Goal: Information Seeking & Learning: Learn about a topic

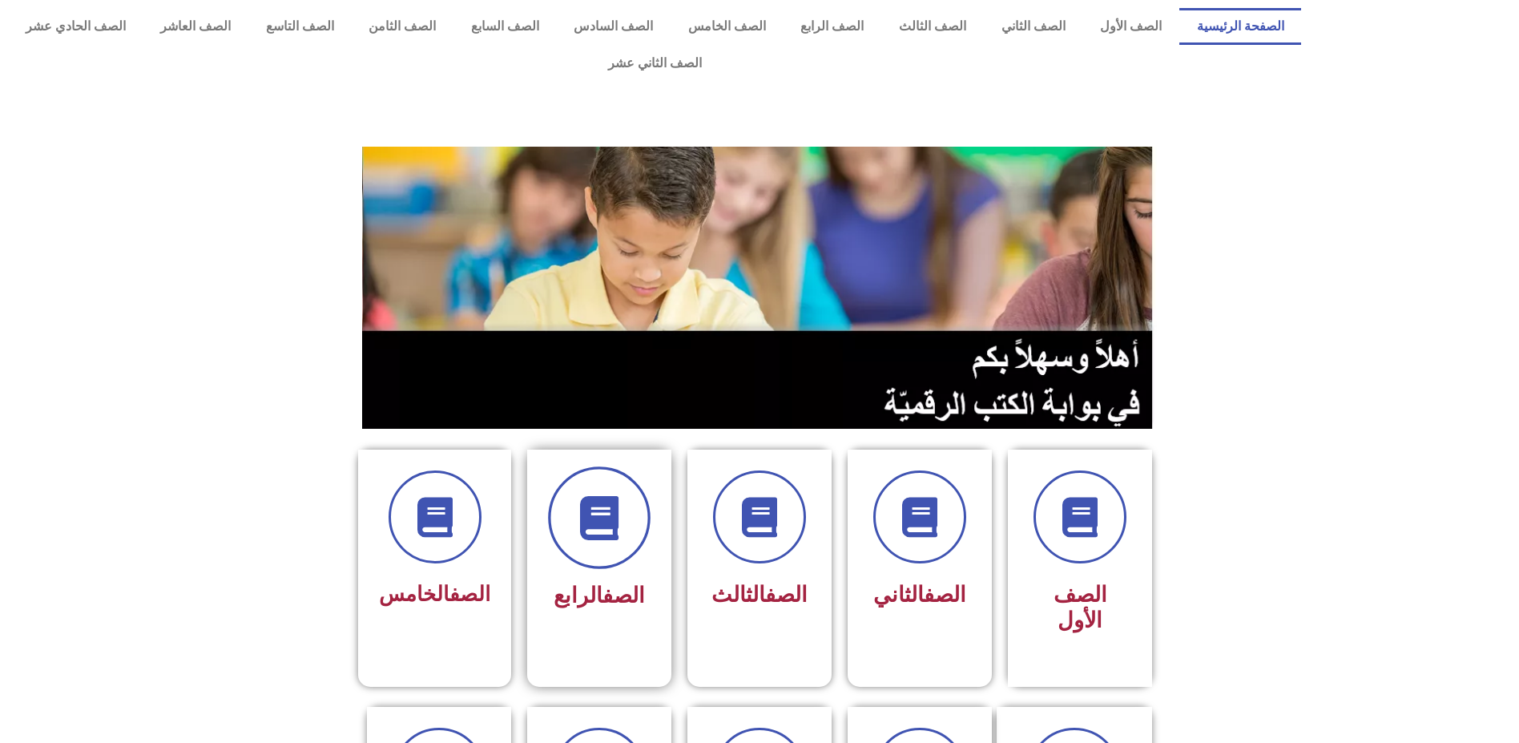
click at [585, 514] on span at bounding box center [599, 517] width 103 height 103
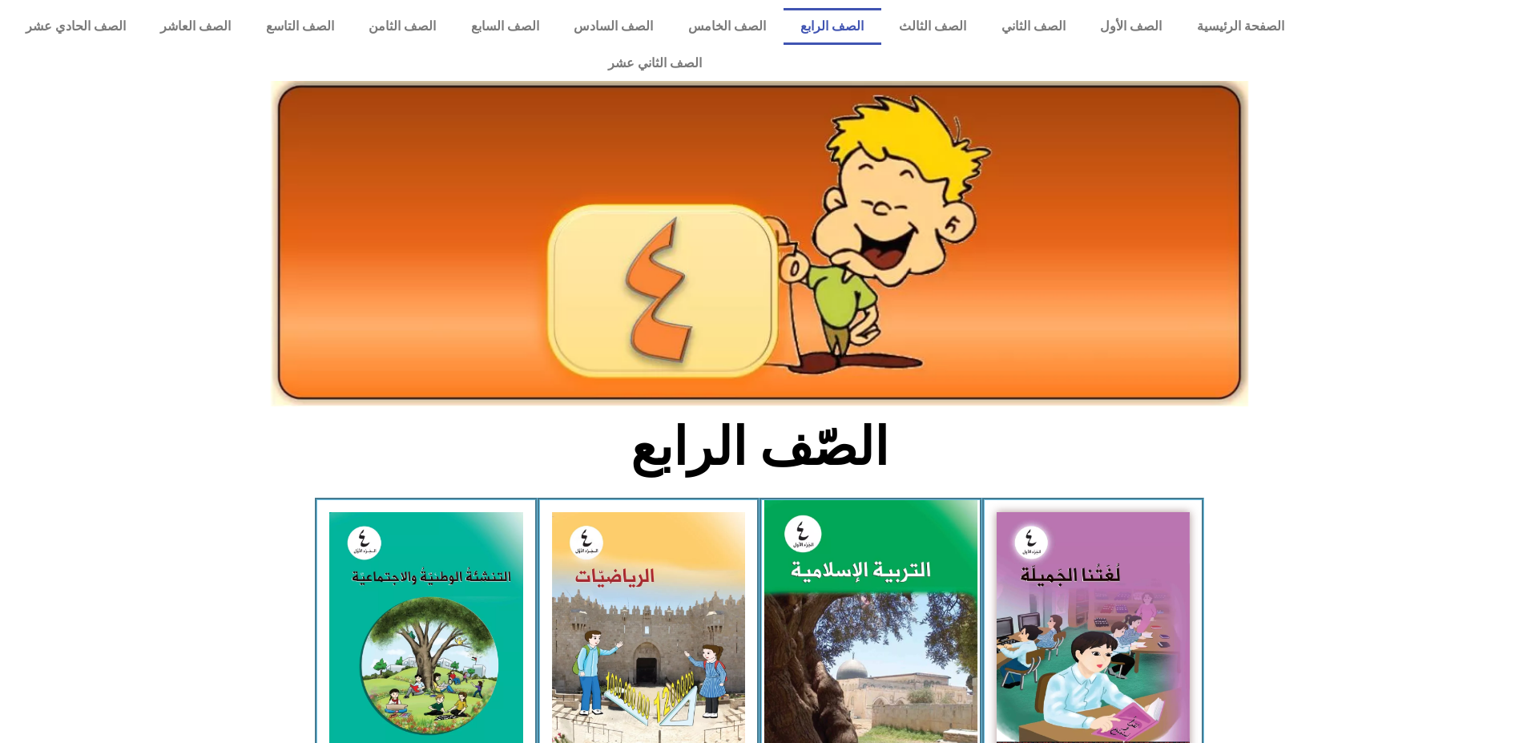
click at [871, 526] on img at bounding box center [870, 632] width 213 height 265
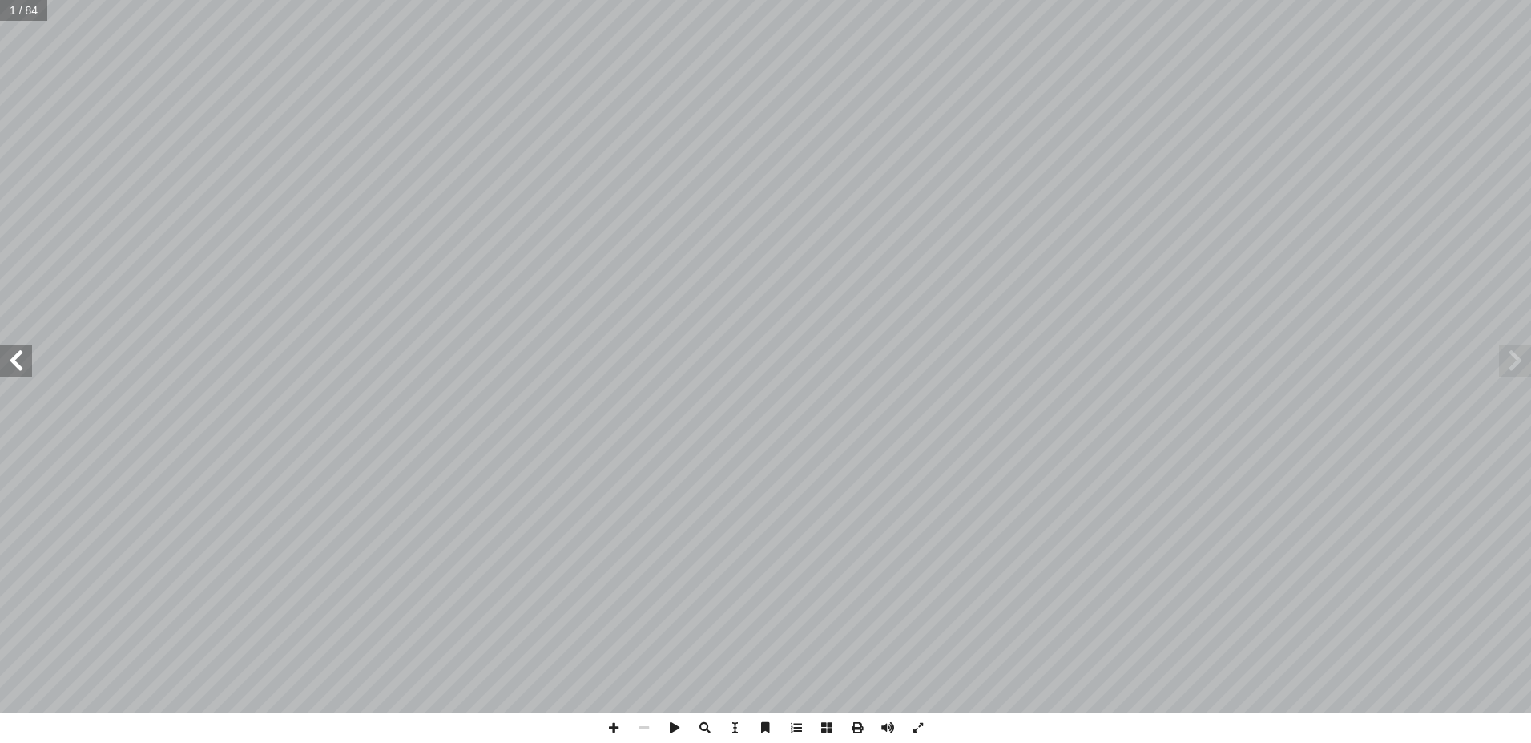
click at [17, 361] on span at bounding box center [16, 360] width 32 height 32
click at [14, 361] on span at bounding box center [16, 360] width 32 height 32
click at [15, 360] on span at bounding box center [16, 360] width 32 height 32
click at [15, 357] on span at bounding box center [16, 360] width 32 height 32
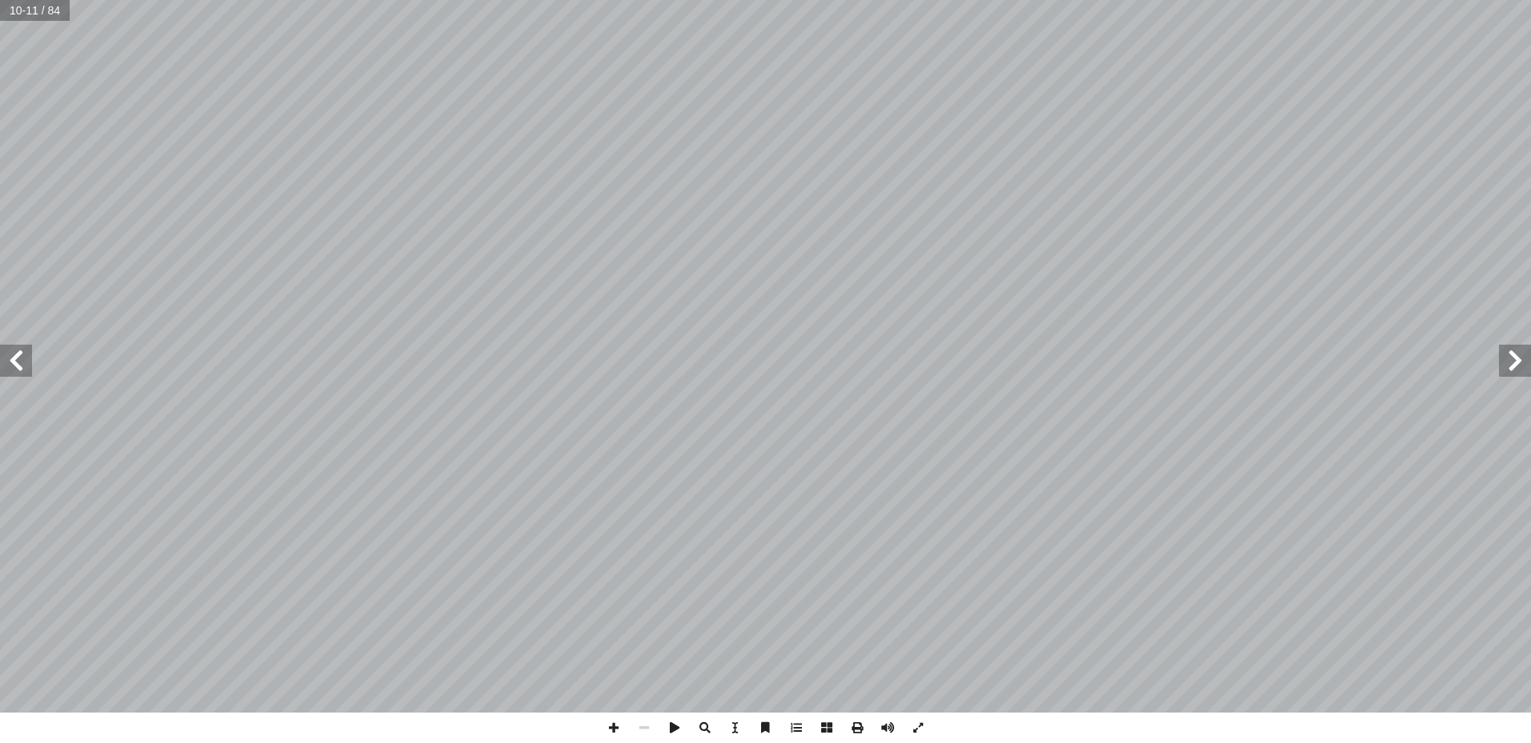
click at [15, 357] on span at bounding box center [16, 360] width 32 height 32
click at [13, 352] on span at bounding box center [16, 360] width 32 height 32
click at [1512, 355] on span at bounding box center [1515, 360] width 32 height 32
click at [20, 355] on span at bounding box center [16, 360] width 32 height 32
click at [18, 352] on span at bounding box center [16, 360] width 32 height 32
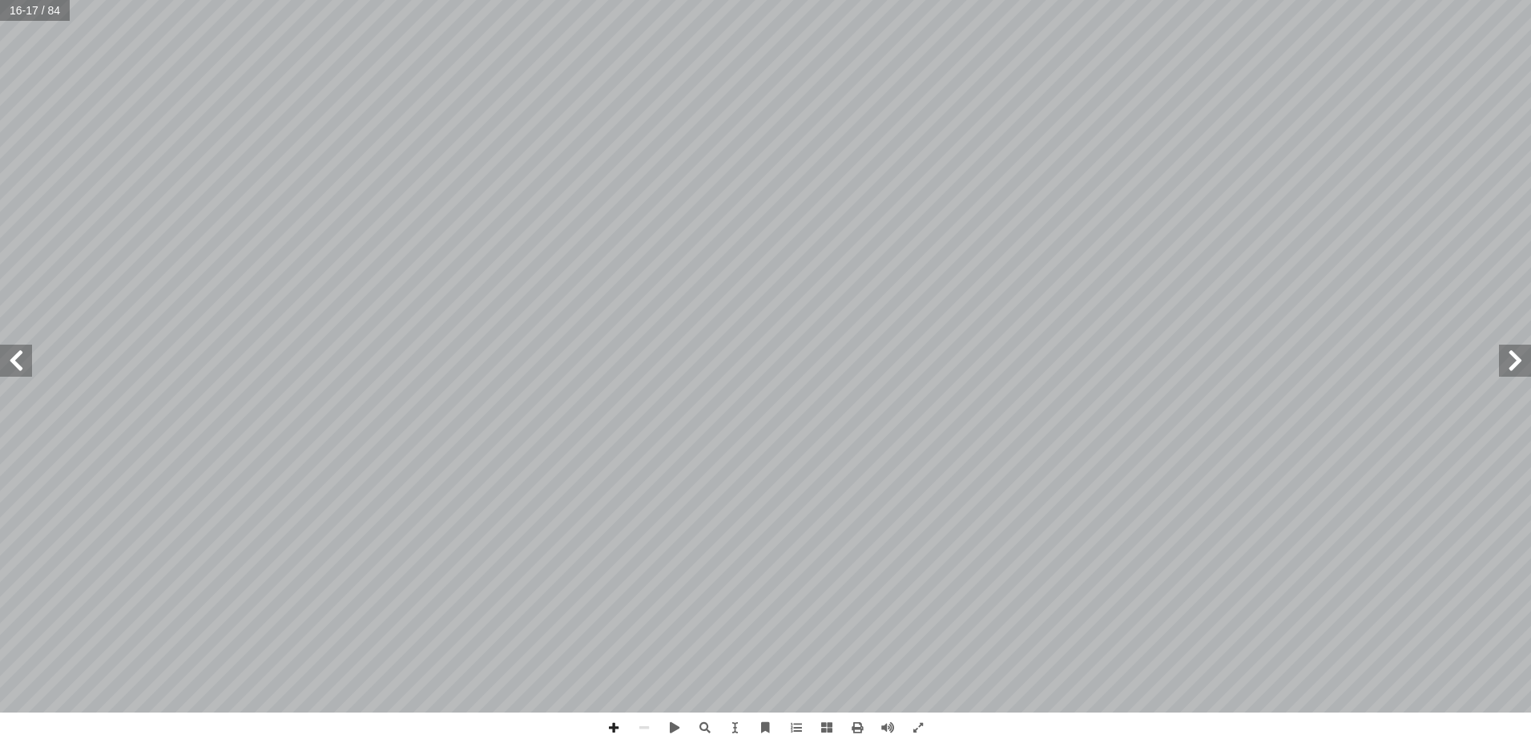
click at [20, 352] on span at bounding box center [16, 360] width 32 height 32
click at [1521, 352] on span at bounding box center [1515, 360] width 32 height 32
click at [11, 358] on span at bounding box center [16, 360] width 32 height 32
click at [1517, 353] on span at bounding box center [1515, 360] width 32 height 32
click at [18, 352] on span at bounding box center [16, 360] width 32 height 32
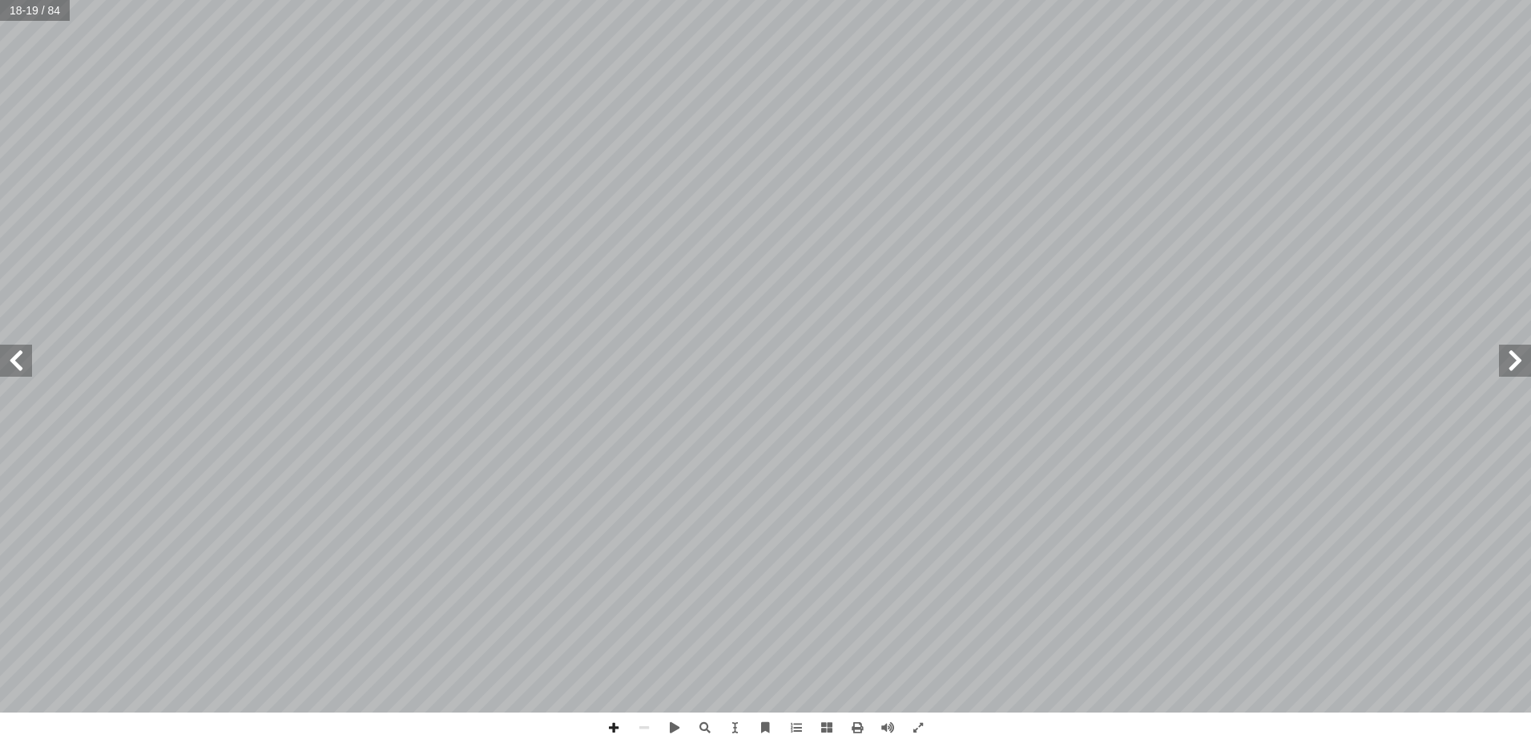
click at [14, 352] on span at bounding box center [16, 360] width 32 height 32
click at [16, 357] on span at bounding box center [16, 360] width 32 height 32
click at [1511, 351] on span at bounding box center [1515, 360] width 32 height 32
click at [36, 7] on input "text" at bounding box center [35, 10] width 70 height 21
type input "*"
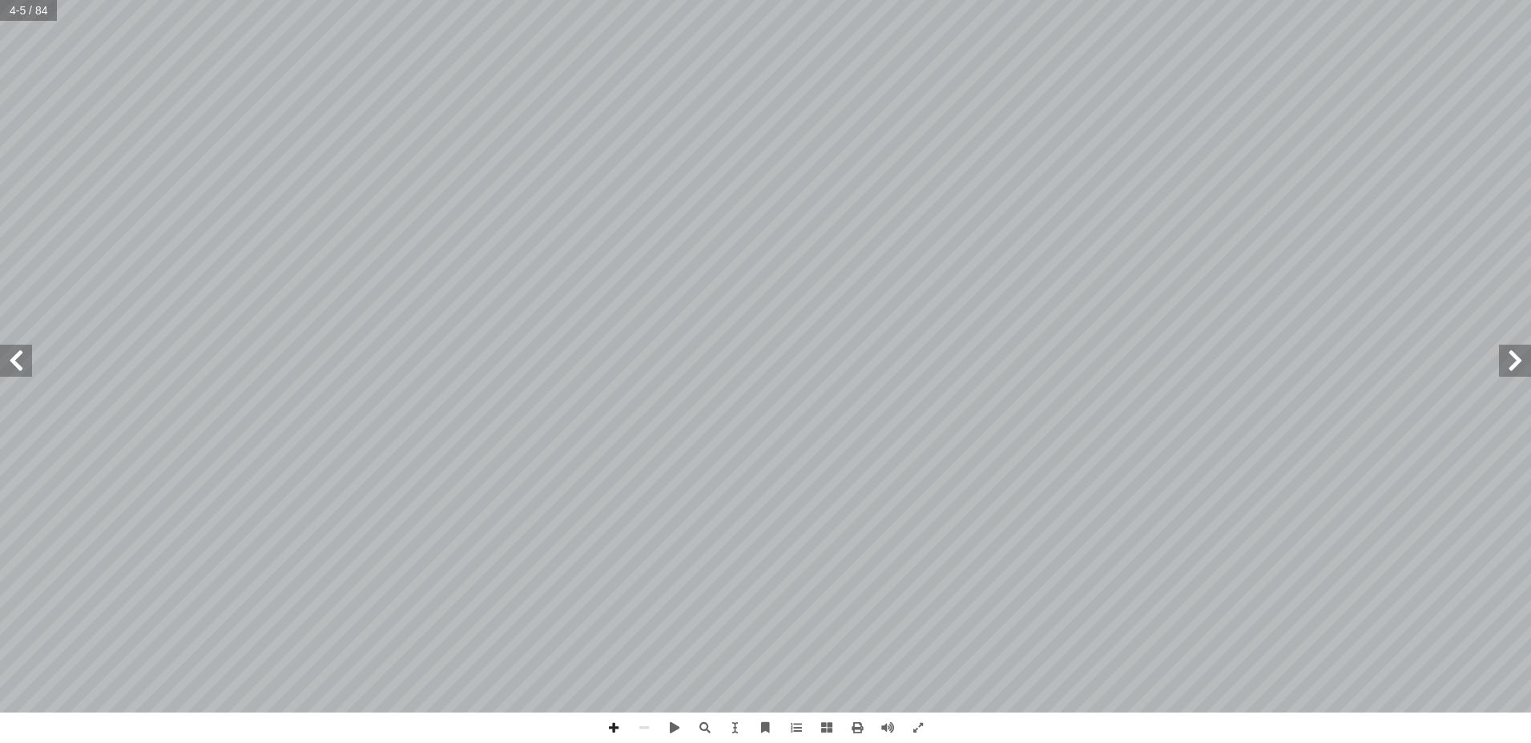
click at [37, 11] on input "text" at bounding box center [28, 10] width 57 height 21
type input "**"
click at [1514, 354] on span at bounding box center [1515, 360] width 32 height 32
click at [1508, 356] on span at bounding box center [1515, 360] width 32 height 32
click at [15, 361] on span at bounding box center [16, 360] width 32 height 32
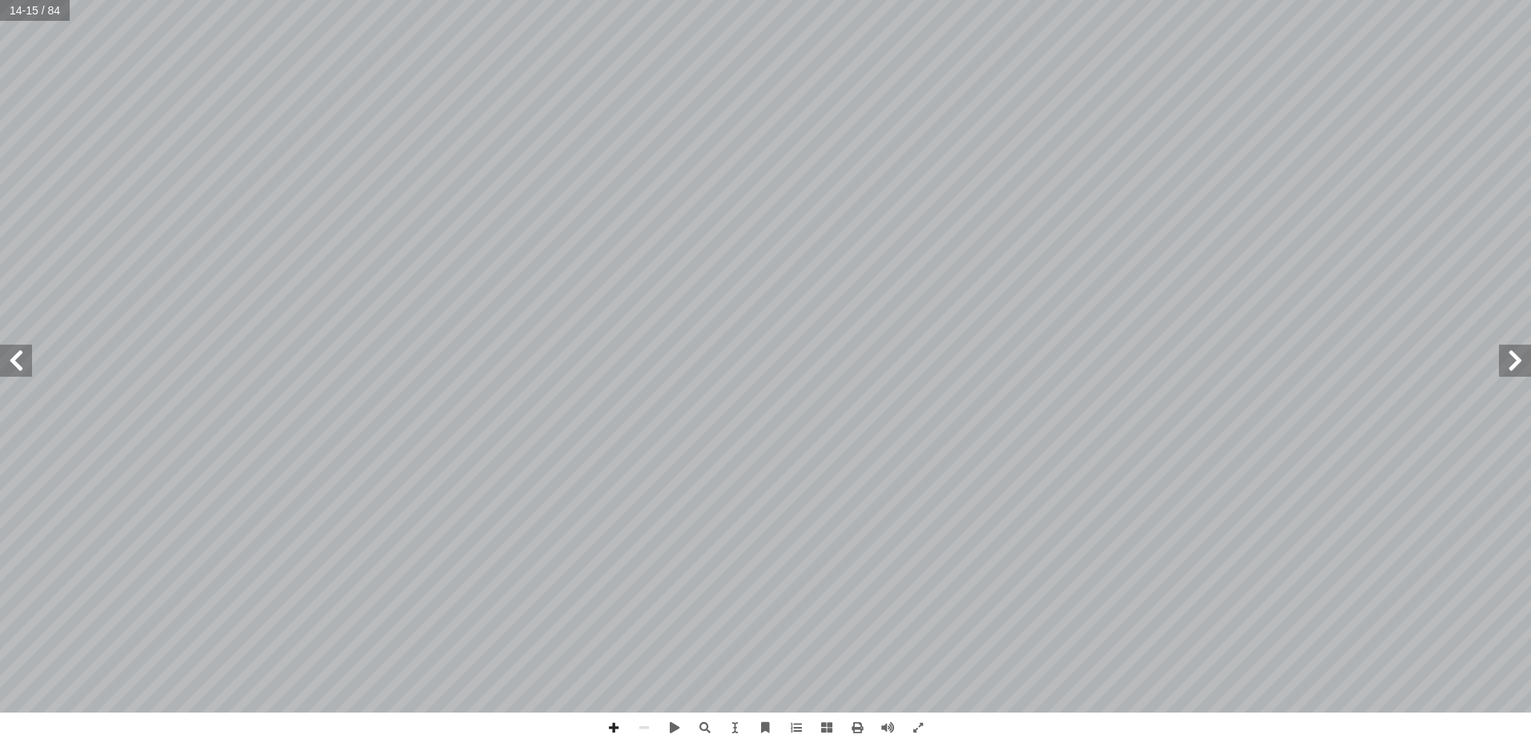
click at [1509, 365] on span at bounding box center [1515, 360] width 32 height 32
click at [1516, 350] on span at bounding box center [1515, 360] width 32 height 32
click at [1517, 361] on span at bounding box center [1515, 360] width 32 height 32
click at [16, 350] on span at bounding box center [16, 360] width 32 height 32
click at [16, 349] on span at bounding box center [16, 360] width 32 height 32
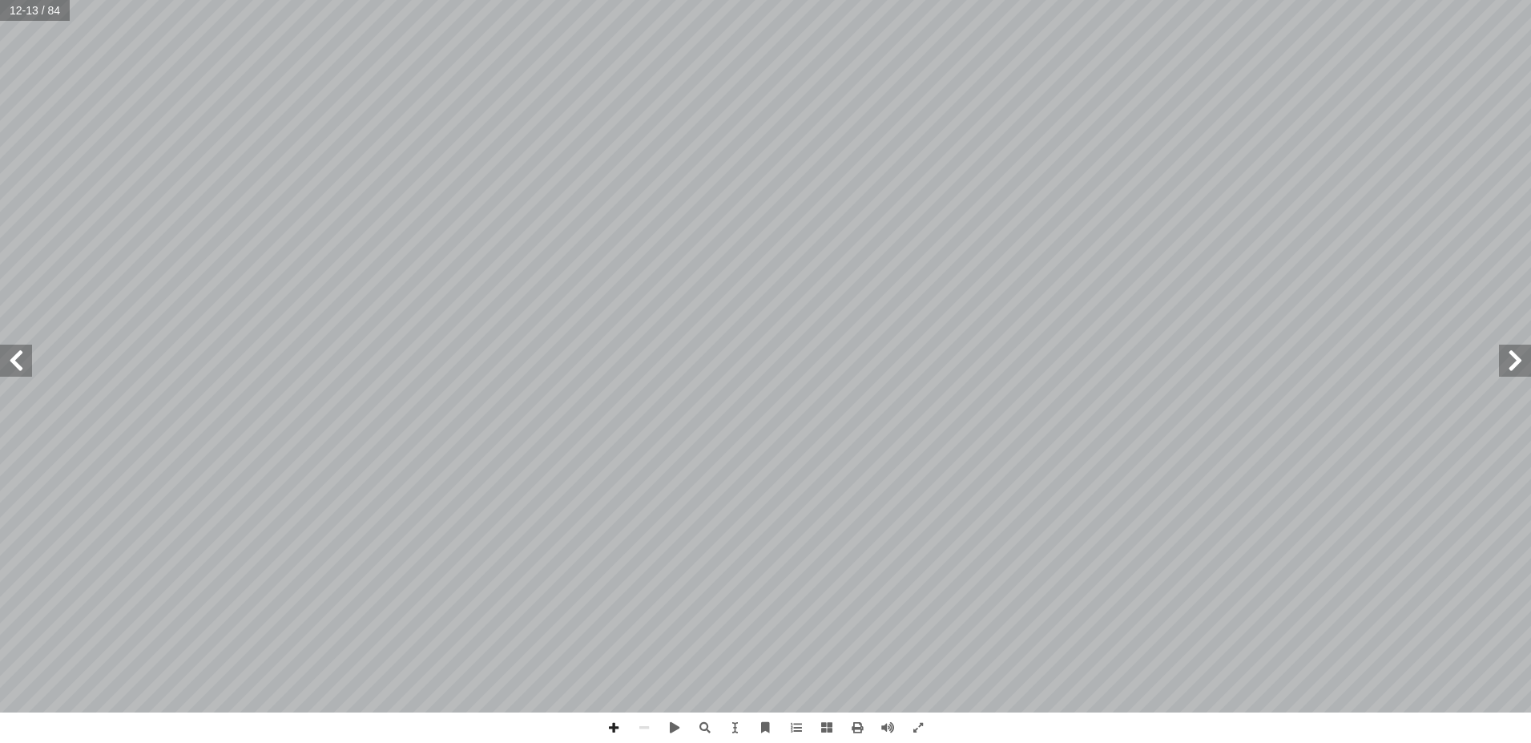
click at [15, 358] on span at bounding box center [16, 360] width 32 height 32
